Goal: Information Seeking & Learning: Check status

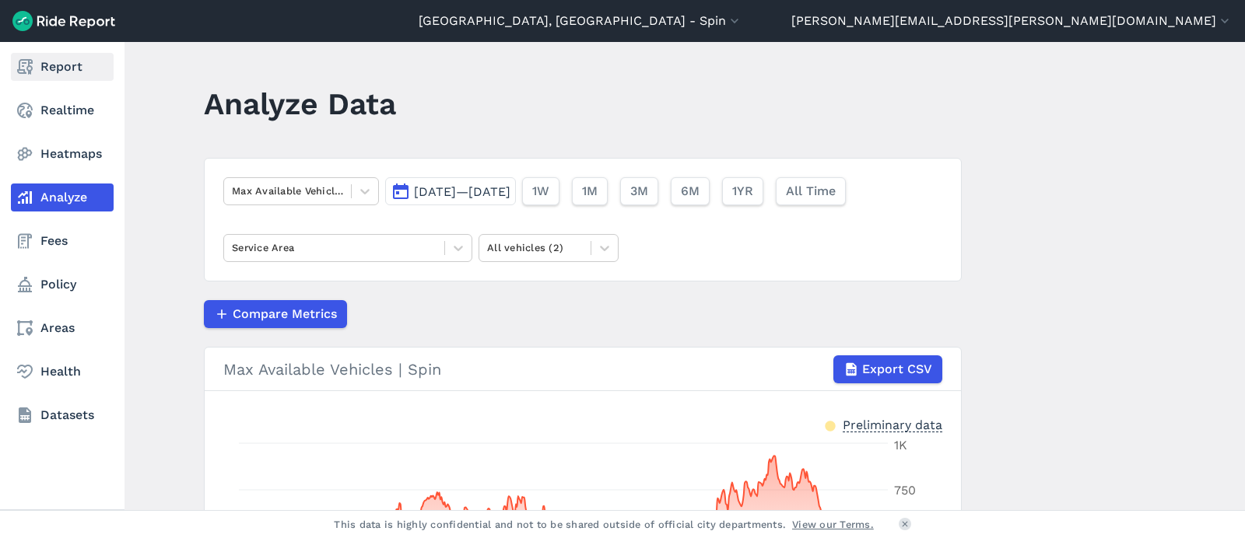
click at [74, 63] on link "Report" at bounding box center [62, 67] width 103 height 28
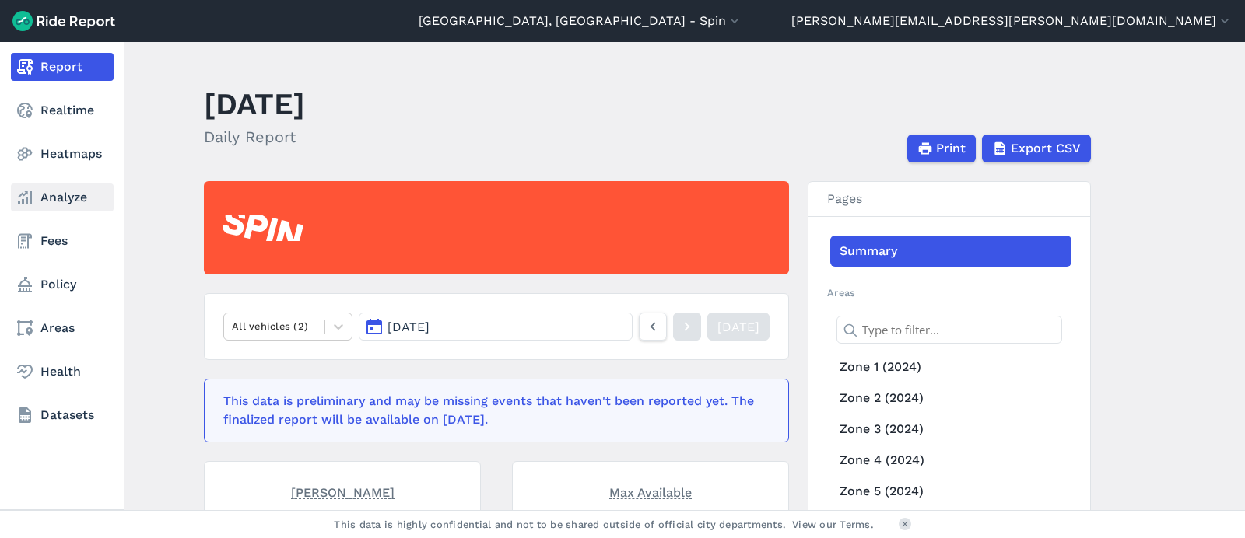
click at [75, 201] on link "Analyze" at bounding box center [62, 198] width 103 height 28
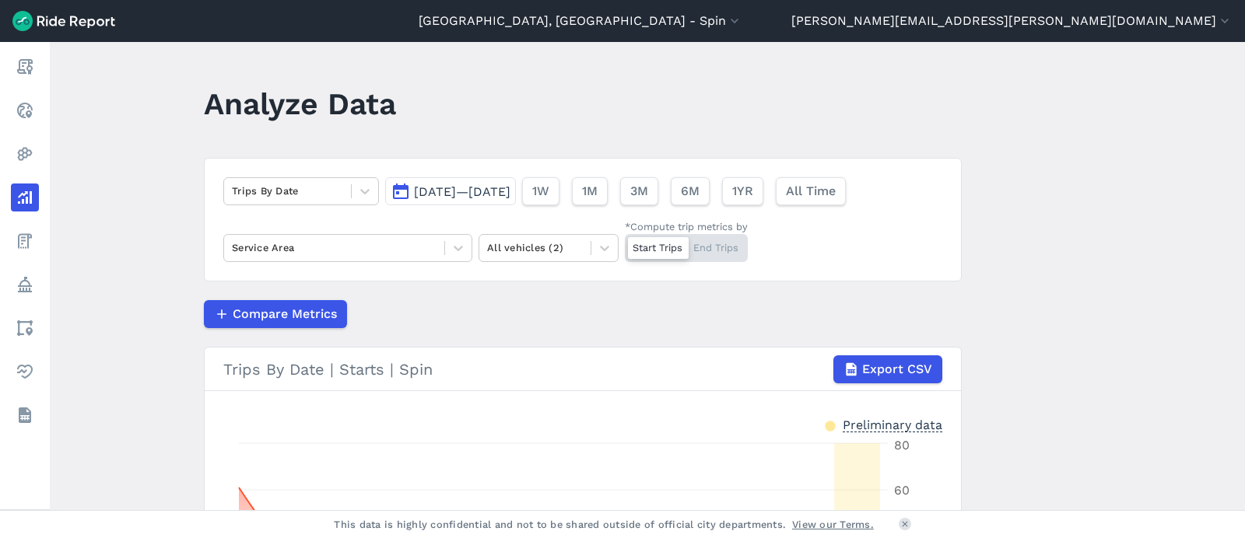
click at [509, 186] on span "[DATE]—[DATE]" at bounding box center [462, 191] width 96 height 15
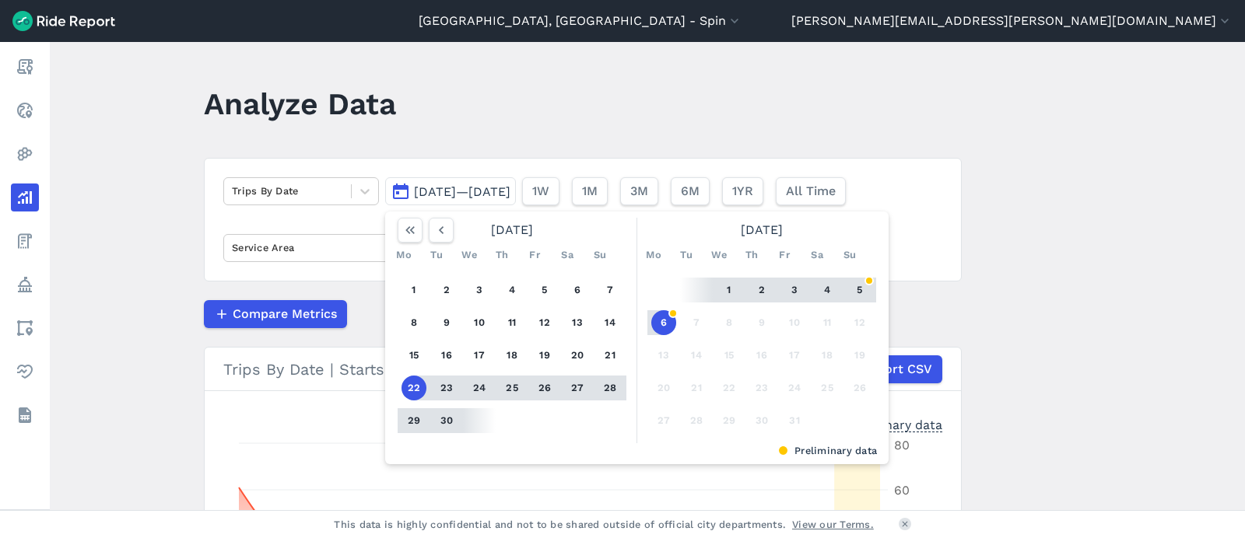
click at [515, 114] on header "Analyze Data" at bounding box center [592, 109] width 776 height 60
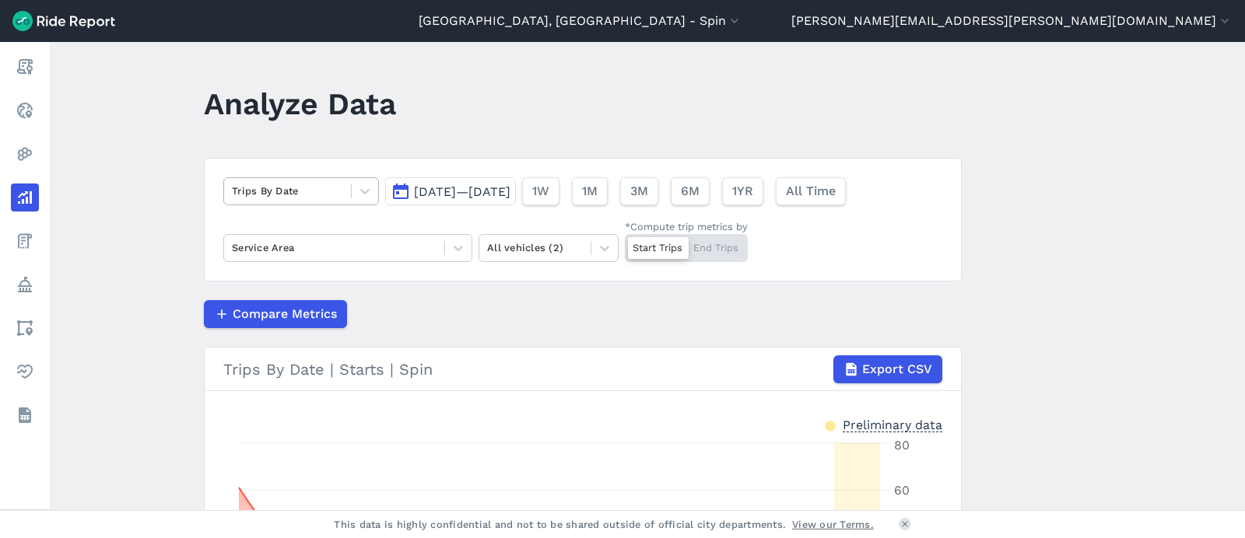
click at [292, 193] on div at bounding box center [287, 191] width 111 height 18
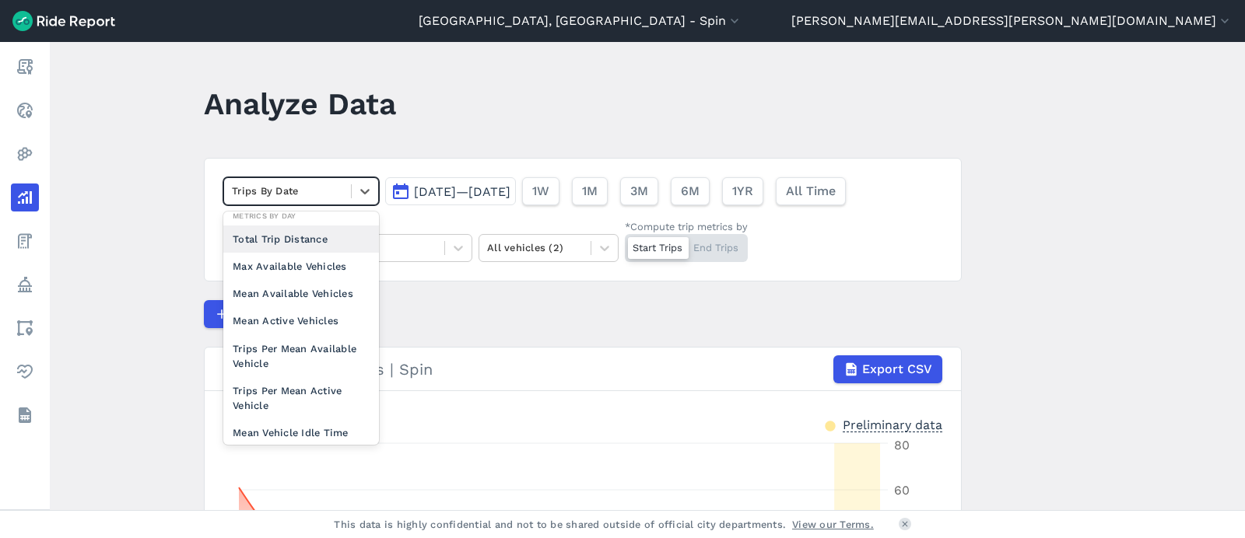
scroll to position [135, 0]
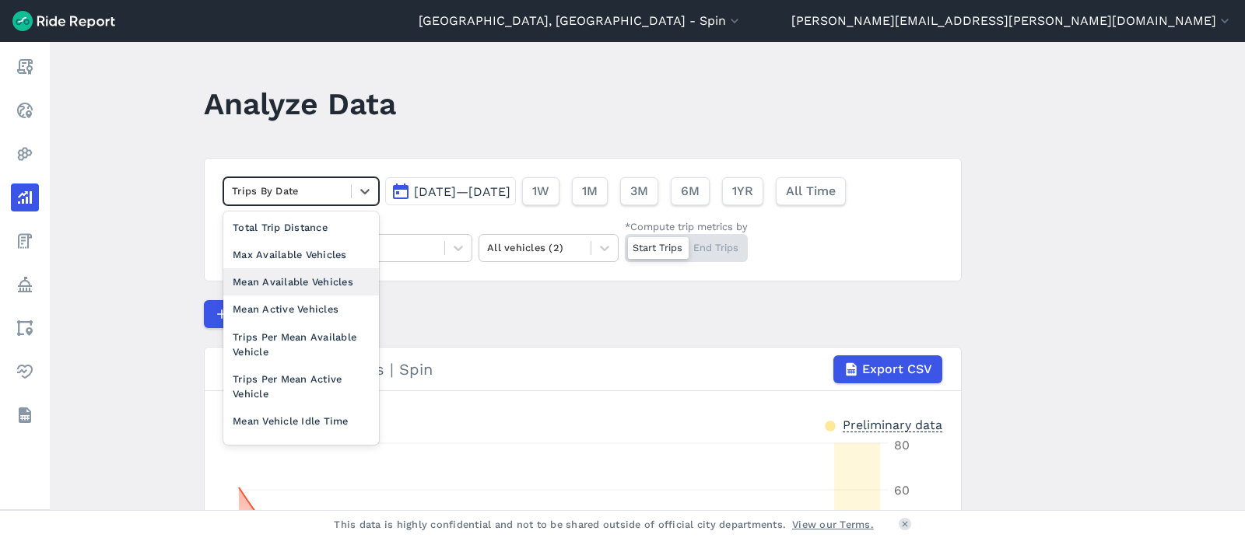
click at [289, 288] on div "Mean Available Vehicles" at bounding box center [301, 281] width 156 height 27
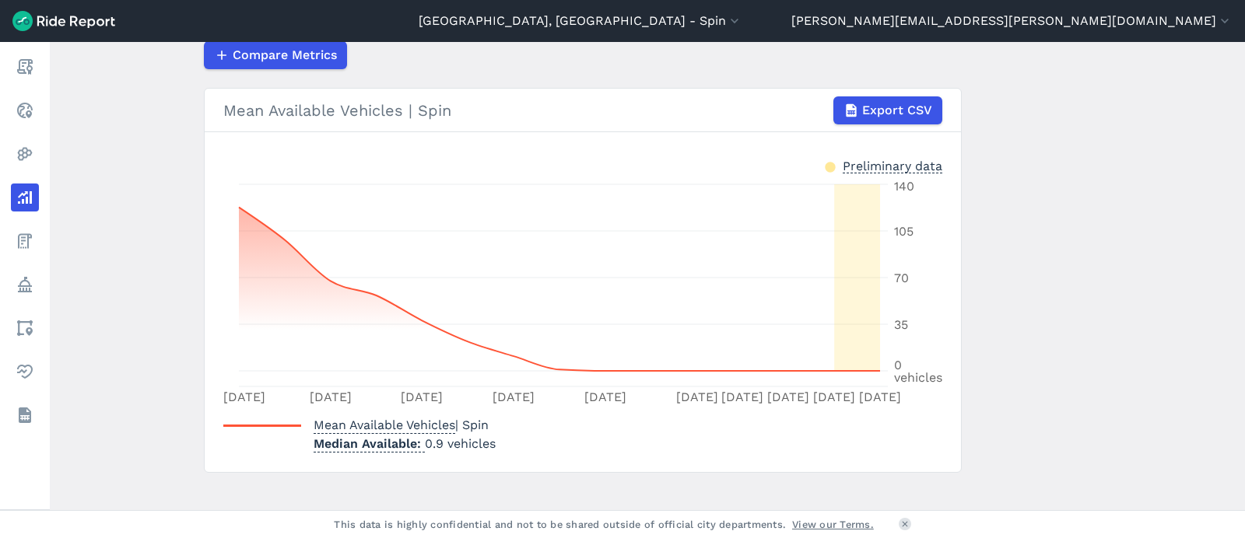
scroll to position [278, 0]
